Goal: Information Seeking & Learning: Check status

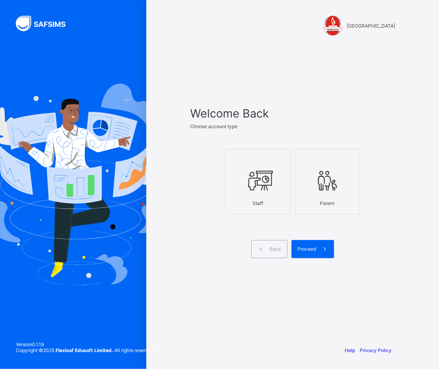
click at [238, 190] on div at bounding box center [257, 180] width 57 height 31
click at [318, 250] on span at bounding box center [325, 249] width 18 height 18
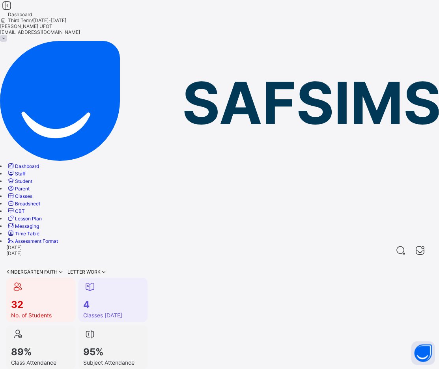
click at [40, 201] on link "Broadsheet" at bounding box center [24, 204] width 34 height 6
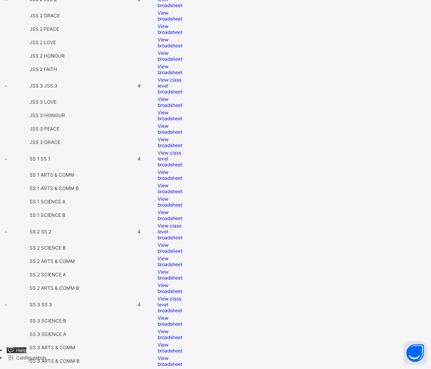
scroll to position [963, 0]
click at [182, 294] on span "View broadsheet" at bounding box center [170, 288] width 25 height 12
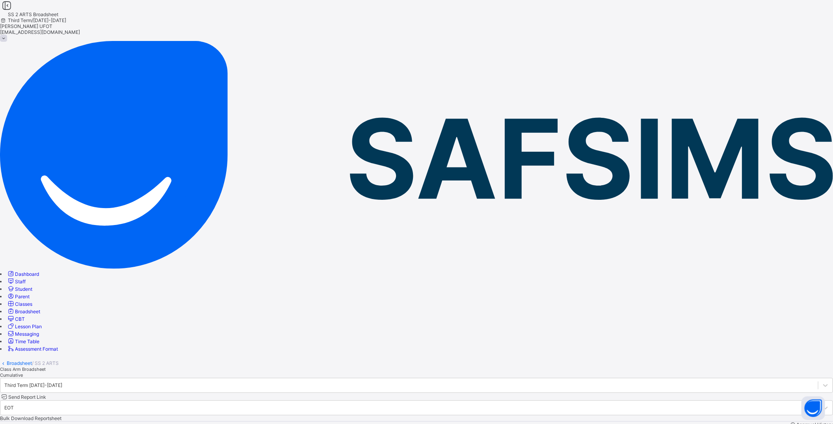
drag, startPoint x: 315, startPoint y: 91, endPoint x: 336, endPoint y: 92, distance: 21.7
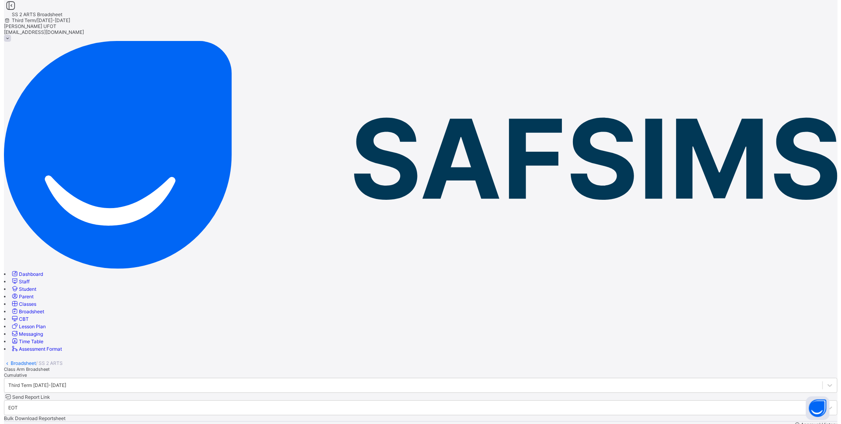
scroll to position [0, 0]
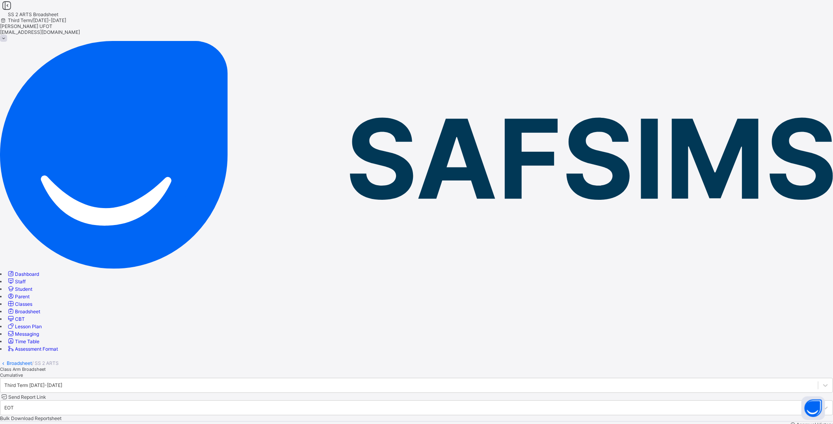
click at [23, 369] on span "Cumulative" at bounding box center [11, 375] width 23 height 6
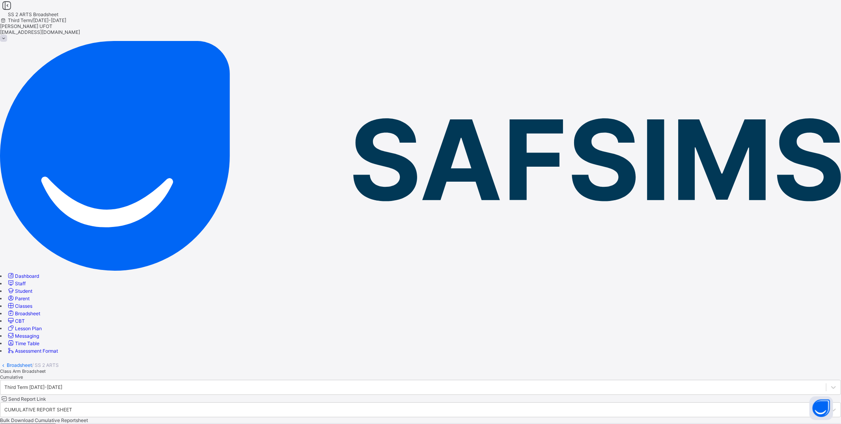
scroll to position [0, 0]
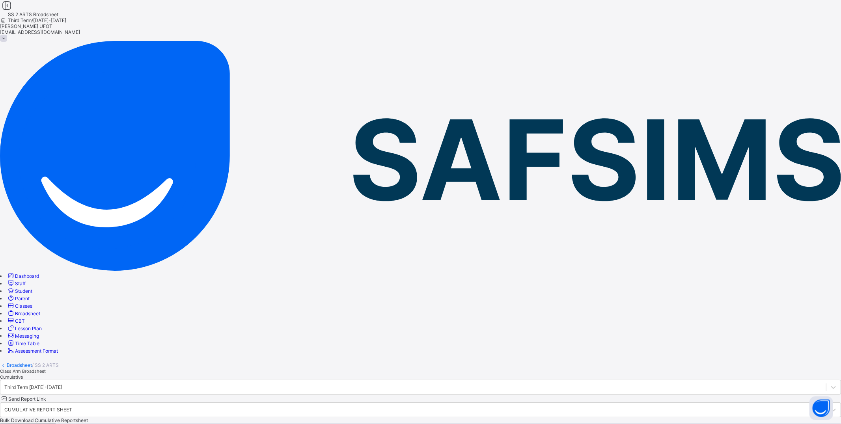
scroll to position [263, 0]
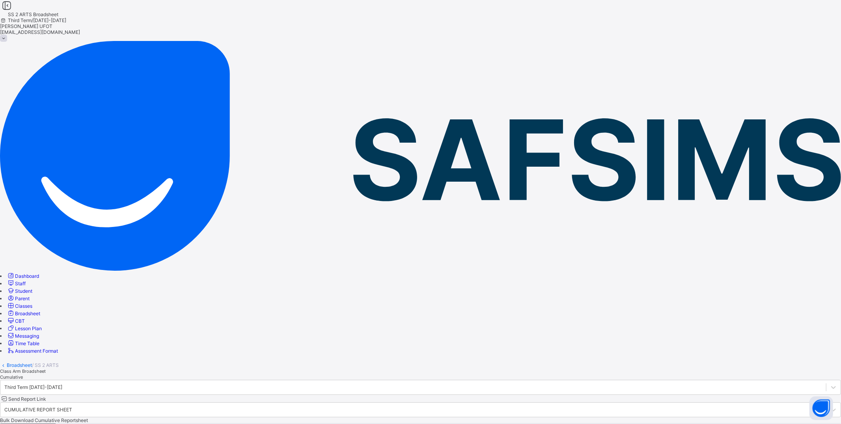
scroll to position [0, 0]
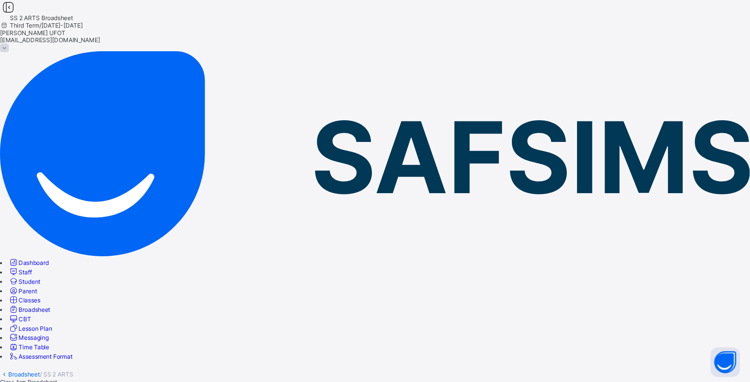
scroll to position [520, 0]
click at [32, 296] on link "Broadsheet" at bounding box center [19, 299] width 25 height 6
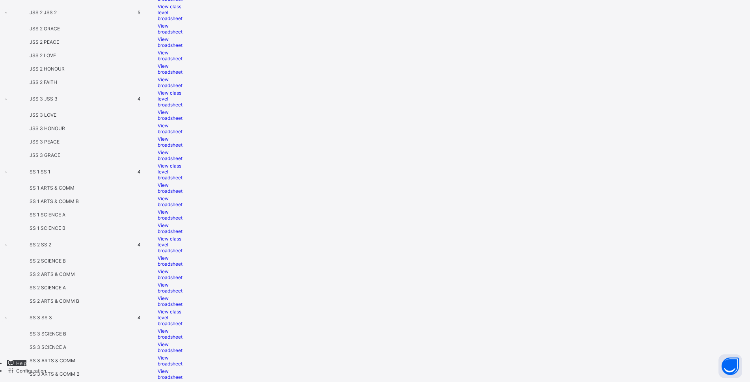
scroll to position [1020, 0]
click at [182, 268] on div "View broadsheet" at bounding box center [170, 274] width 25 height 12
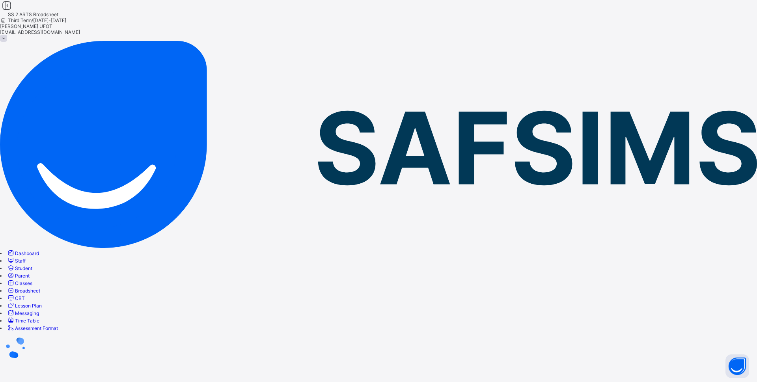
click at [438, 331] on div at bounding box center [378, 347] width 757 height 33
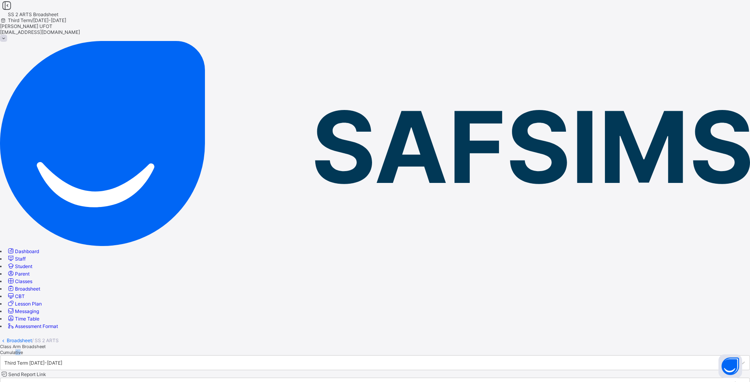
drag, startPoint x: 177, startPoint y: 78, endPoint x: 182, endPoint y: 79, distance: 5.2
click at [182, 349] on div "Cumulative" at bounding box center [375, 352] width 750 height 6
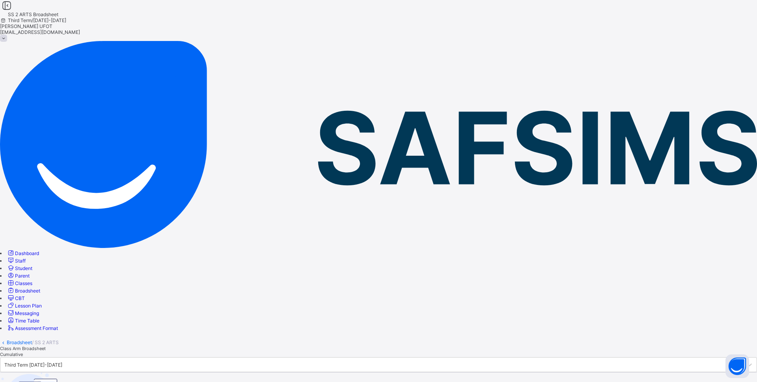
click at [284, 331] on div "Broadsheet / SS 2 ARTS Class Arm Broadsheet Cumulative Third Term 2024-2025 Cum…" at bounding box center [378, 388] width 757 height 114
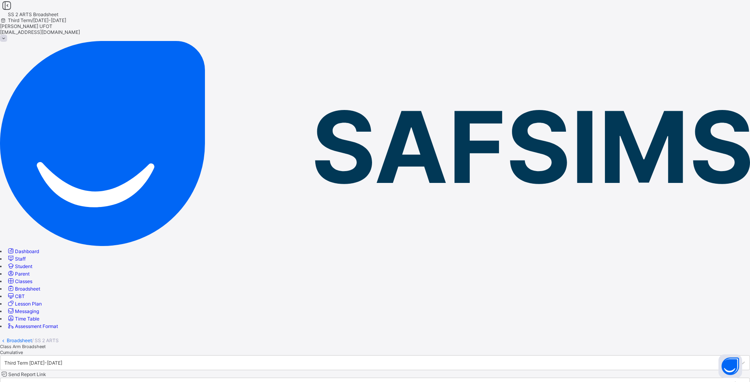
scroll to position [0, 0]
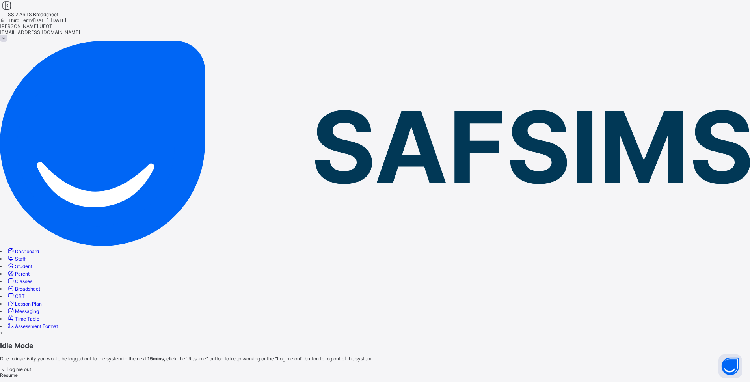
click at [438, 369] on div "Resume" at bounding box center [375, 375] width 750 height 6
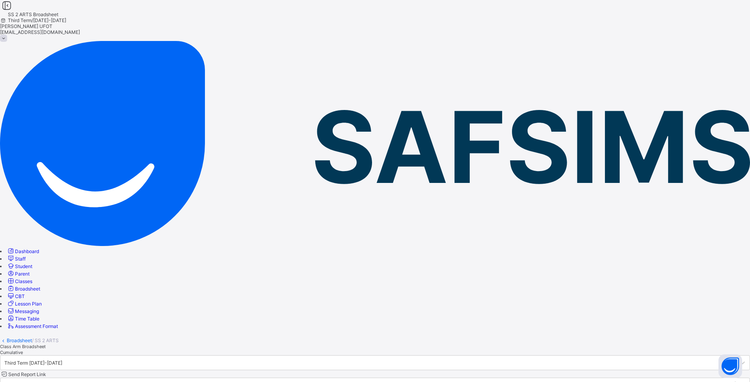
click at [32, 337] on link "Broadsheet" at bounding box center [19, 340] width 25 height 6
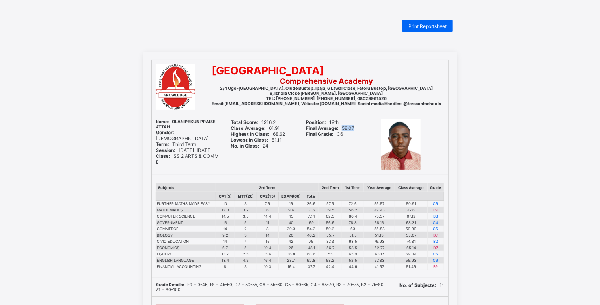
drag, startPoint x: 344, startPoint y: 128, endPoint x: 359, endPoint y: 130, distance: 15.1
click at [359, 130] on div "Final Average: 58.07" at bounding box center [337, 128] width 63 height 6
click at [444, 268] on td "F9" at bounding box center [435, 267] width 17 height 6
click at [442, 249] on td "D7" at bounding box center [435, 248] width 17 height 6
click at [440, 235] on td "D7" at bounding box center [435, 235] width 17 height 6
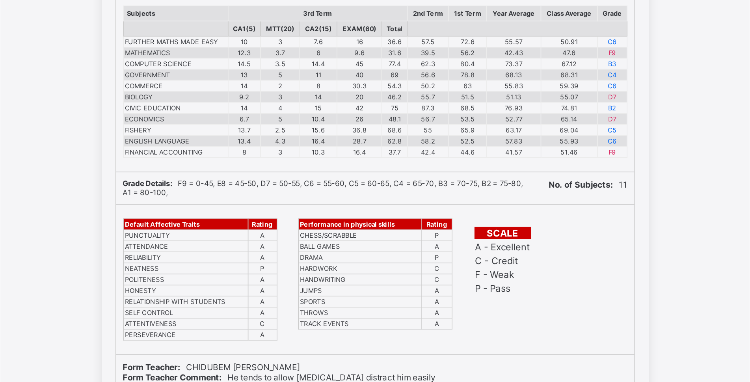
scroll to position [127, 0]
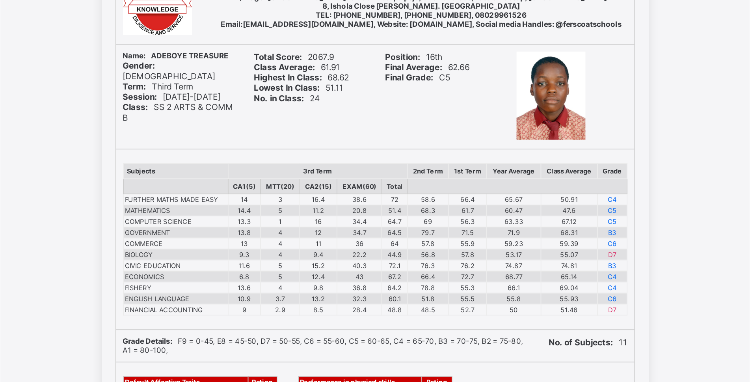
scroll to position [90, 0]
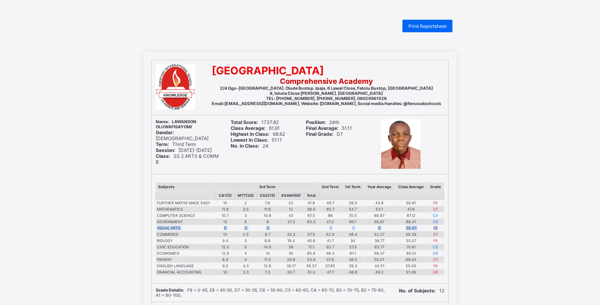
drag, startPoint x: 160, startPoint y: 227, endPoint x: 445, endPoint y: 226, distance: 284.6
click at [444, 226] on tr "VISUAL ARTS 0 0 0 - - 0 50.47 F9" at bounding box center [300, 228] width 288 height 6
click at [304, 229] on td at bounding box center [291, 228] width 26 height 6
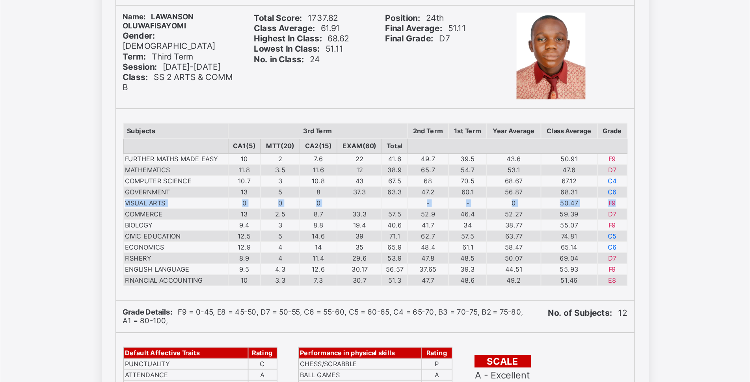
scroll to position [112, 0]
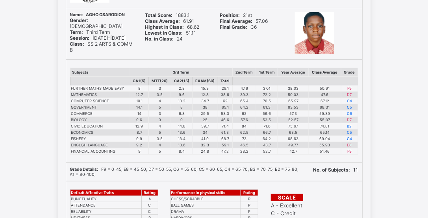
scroll to position [108, 0]
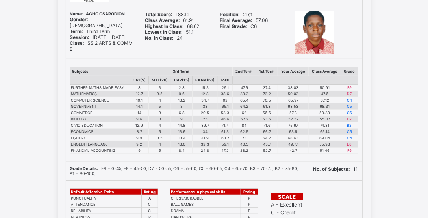
click at [353, 145] on td "E8" at bounding box center [350, 145] width 17 height 6
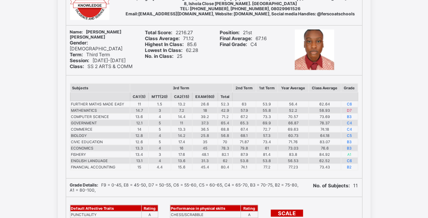
scroll to position [67, 0]
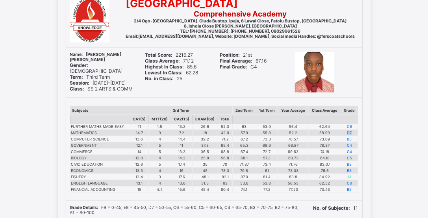
drag, startPoint x: 355, startPoint y: 131, endPoint x: 350, endPoint y: 132, distance: 4.4
click at [350, 132] on td "D7" at bounding box center [350, 133] width 17 height 6
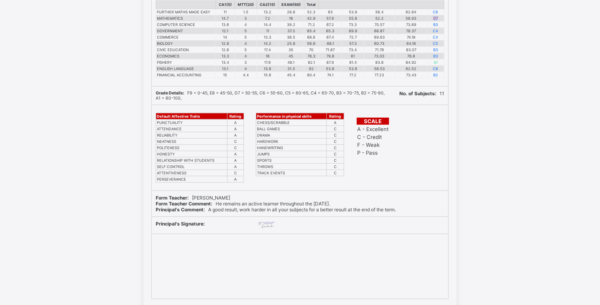
scroll to position [172, 0]
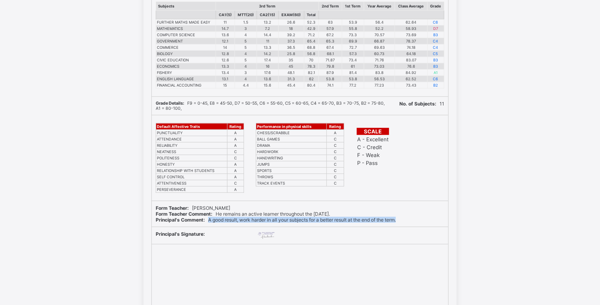
drag, startPoint x: 404, startPoint y: 219, endPoint x: 210, endPoint y: 223, distance: 193.2
click at [210, 223] on div "Form Teacher: PETER AKINSANYA Form Teacher Comment: He remains an active learne…" at bounding box center [300, 214] width 296 height 26
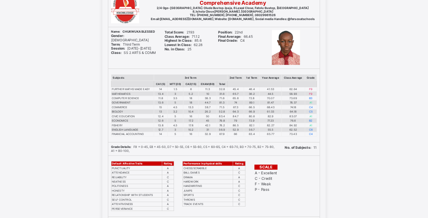
scroll to position [77, 0]
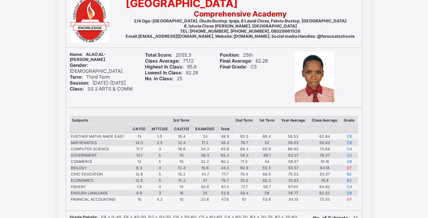
scroll to position [90, 0]
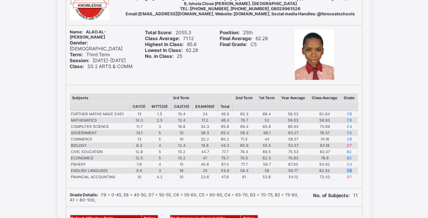
drag, startPoint x: 354, startPoint y: 170, endPoint x: 348, endPoint y: 169, distance: 5.6
click at [348, 169] on td "C6" at bounding box center [350, 171] width 17 height 6
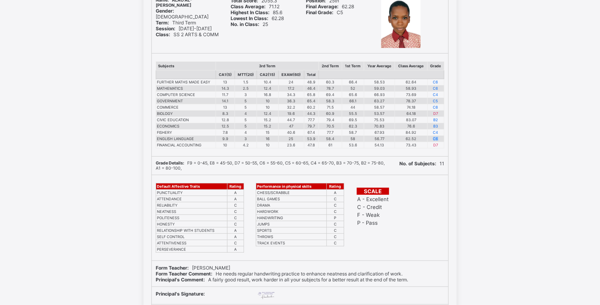
scroll to position [126, 0]
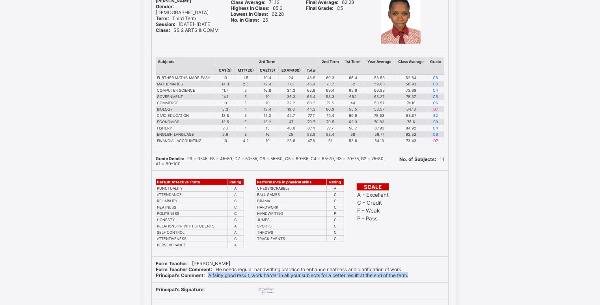
drag, startPoint x: 417, startPoint y: 276, endPoint x: 208, endPoint y: 277, distance: 208.5
click at [208, 218] on div "Principal's Comment: A fairly good result, work harder in all your subjects for…" at bounding box center [300, 276] width 289 height 6
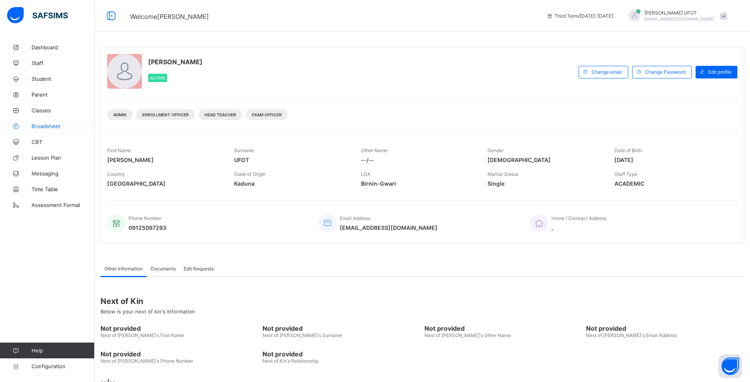
click at [58, 122] on link "Broadsheet" at bounding box center [47, 126] width 95 height 16
click at [56, 128] on span "Broadsheet" at bounding box center [63, 126] width 63 height 6
